Goal: Information Seeking & Learning: Learn about a topic

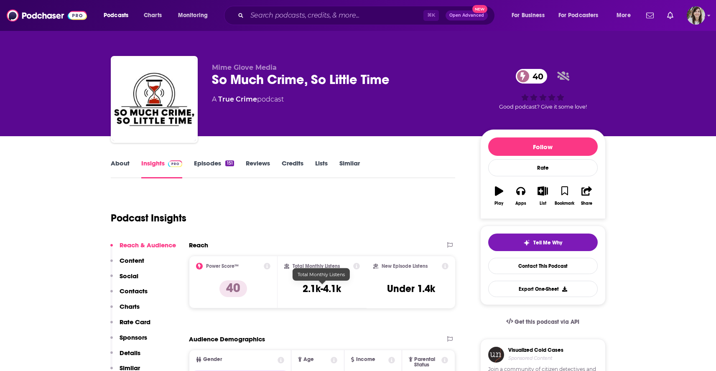
click at [323, 290] on h3 "2.1k-4.1k" at bounding box center [322, 289] width 38 height 13
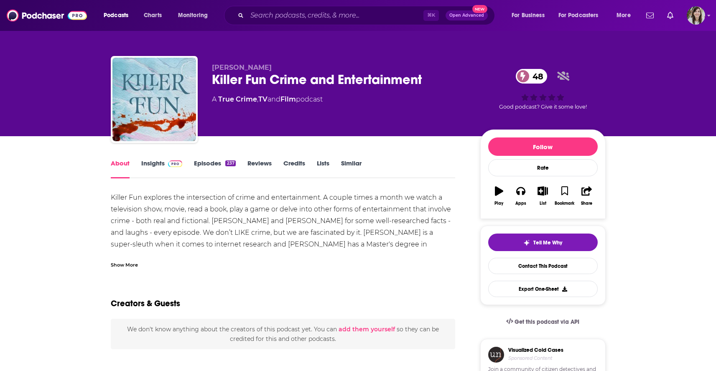
click at [153, 165] on link "Insights" at bounding box center [161, 168] width 41 height 19
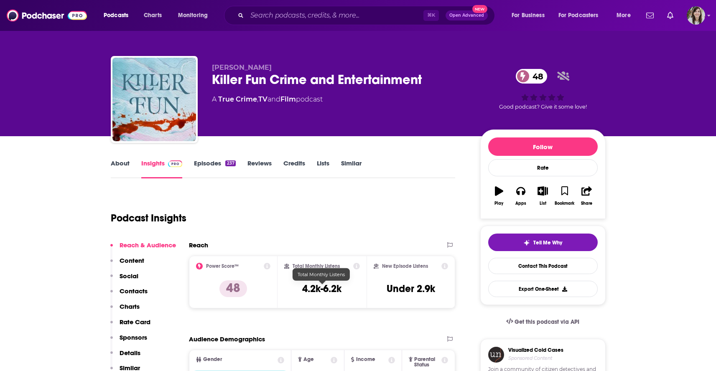
click at [315, 290] on h3 "4.2k-6.2k" at bounding box center [321, 289] width 39 height 13
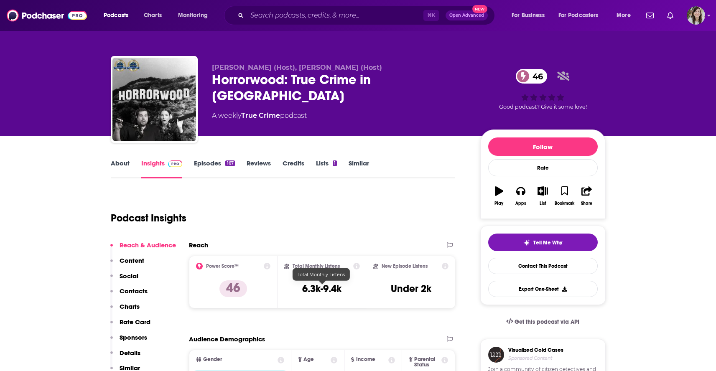
click at [321, 295] on h3 "6.3k-9.4k" at bounding box center [321, 289] width 39 height 13
click at [322, 294] on h3 "6.3k-9.4k" at bounding box center [321, 289] width 39 height 13
click at [324, 291] on h3 "6.3k-9.4k" at bounding box center [321, 289] width 39 height 13
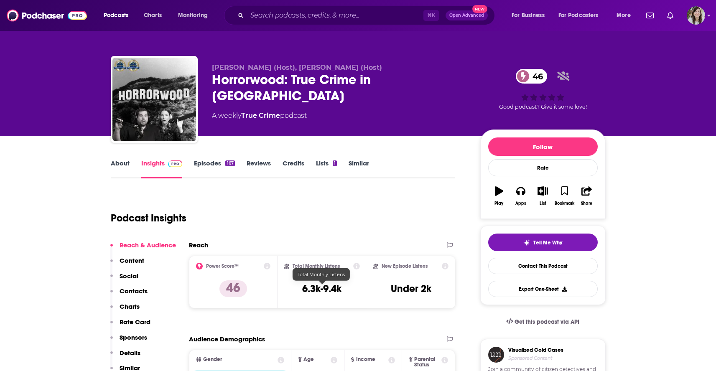
click at [324, 291] on h3 "6.3k-9.4k" at bounding box center [321, 289] width 39 height 13
